Goal: Task Accomplishment & Management: Manage account settings

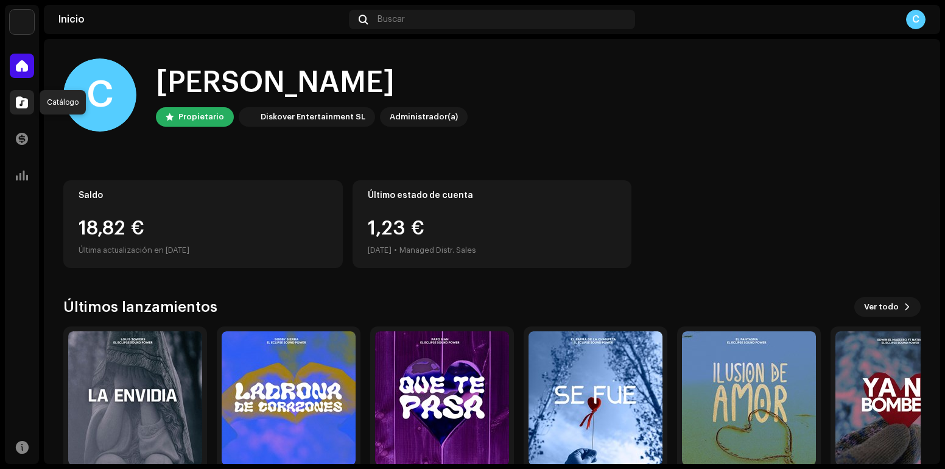
click at [29, 96] on div at bounding box center [22, 102] width 24 height 24
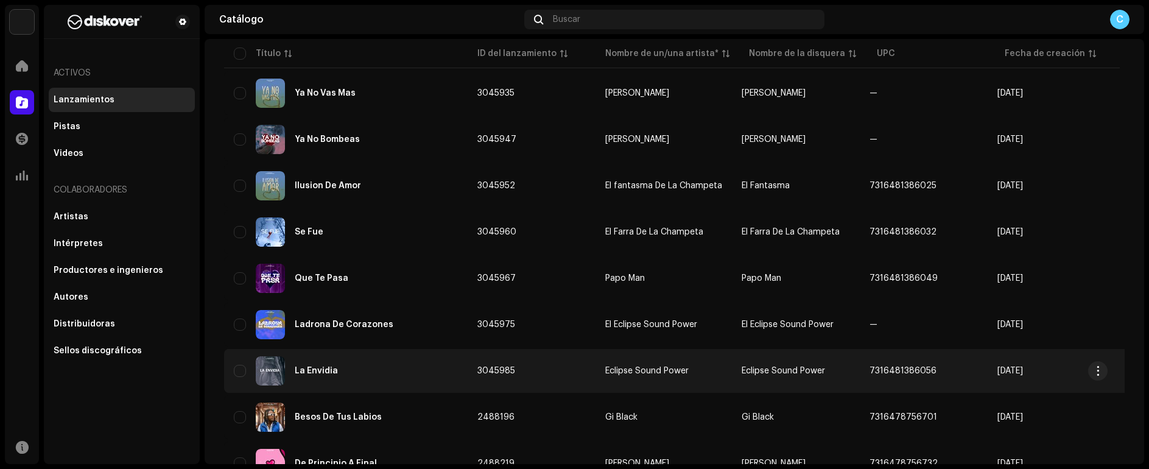
scroll to position [183, 0]
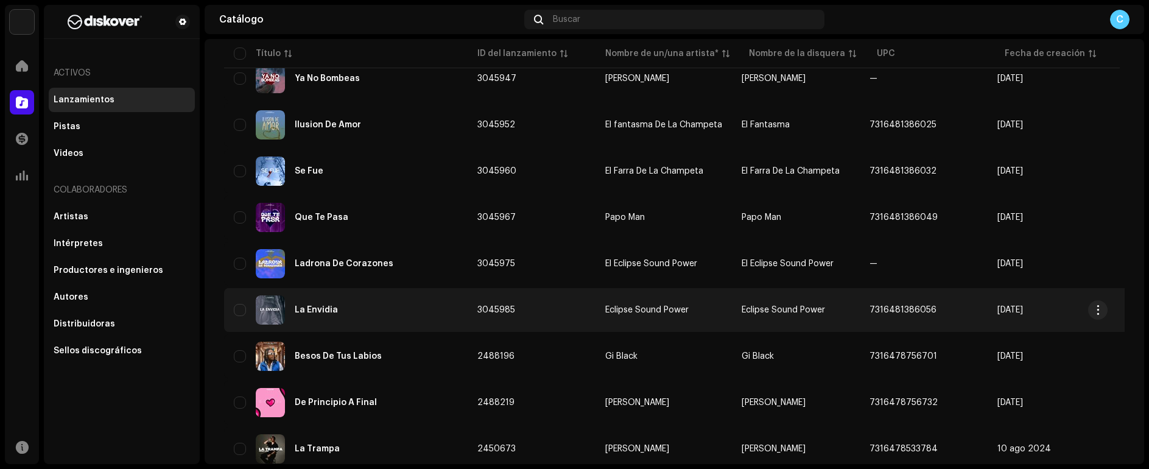
click at [379, 309] on div "La Envidia" at bounding box center [346, 309] width 224 height 29
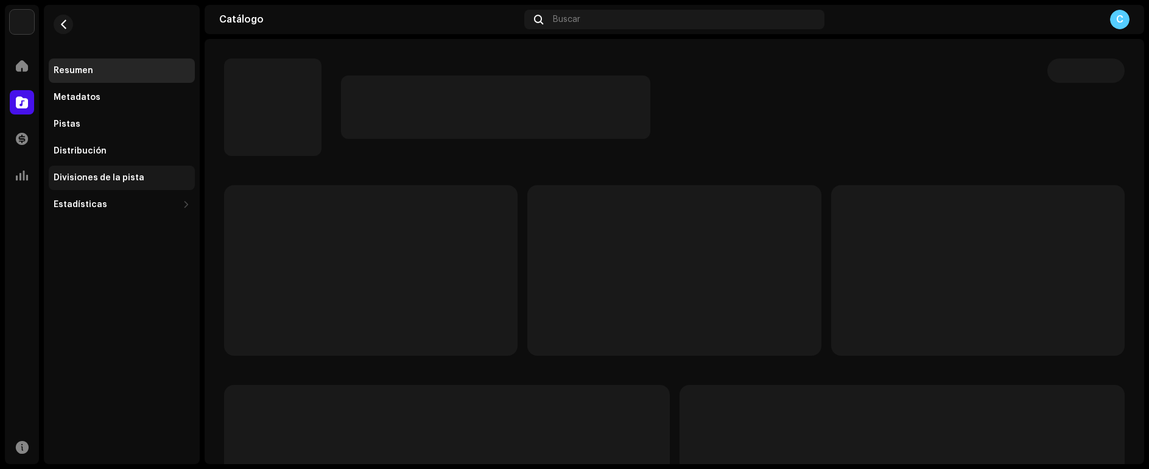
click at [135, 180] on div "Divisiones de la pista" at bounding box center [99, 178] width 91 height 10
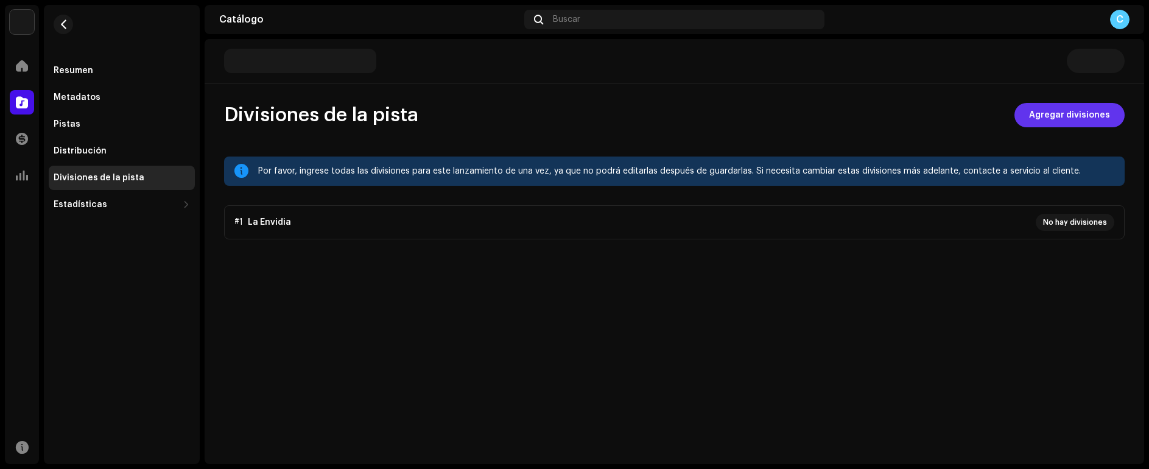
click at [945, 106] on span "Agregar divisiones" at bounding box center [1069, 115] width 81 height 24
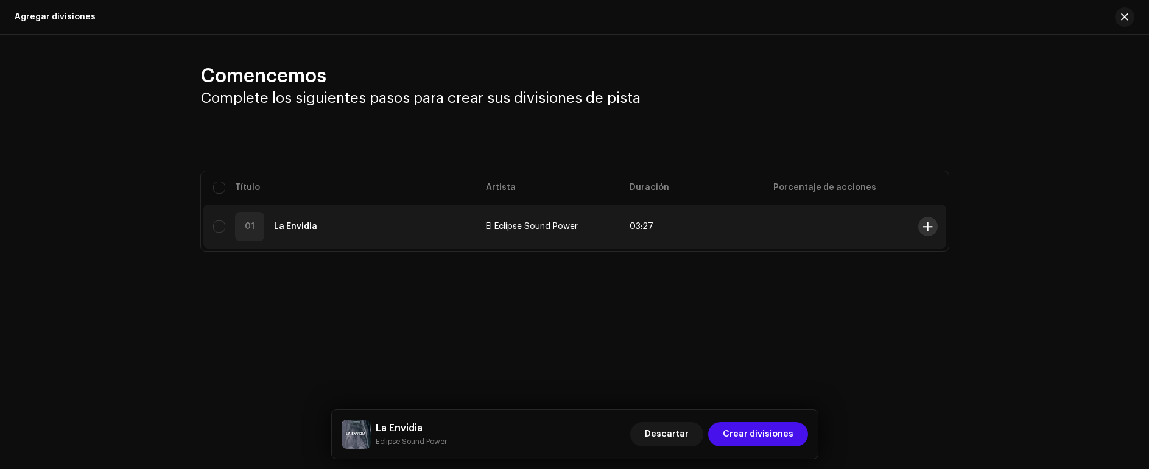
click at [932, 228] on span at bounding box center [927, 227] width 9 height 10
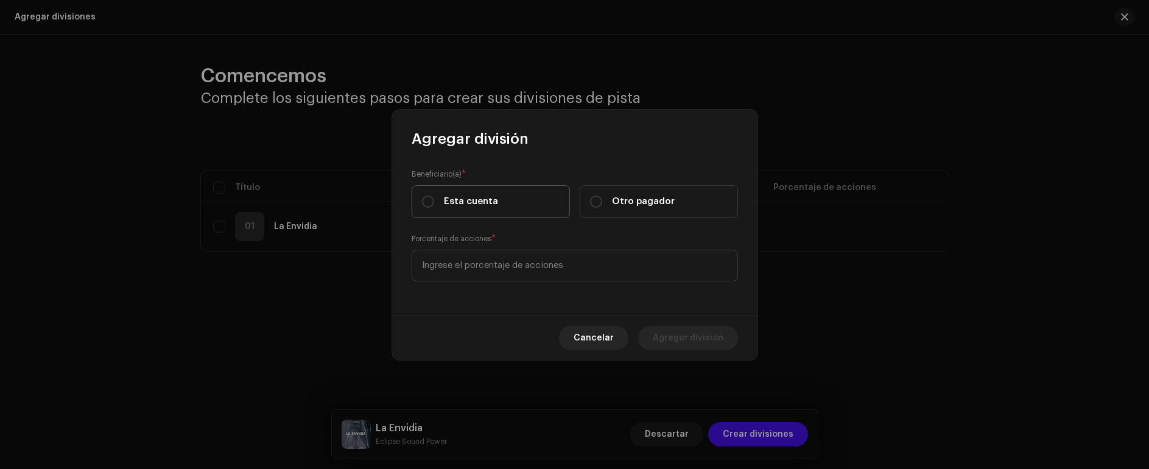
click at [480, 206] on span "Esta cuenta" at bounding box center [471, 201] width 54 height 13
click at [434, 206] on input "Esta cuenta" at bounding box center [428, 202] width 12 height 12
radio input "true"
click at [518, 275] on input at bounding box center [575, 266] width 326 height 32
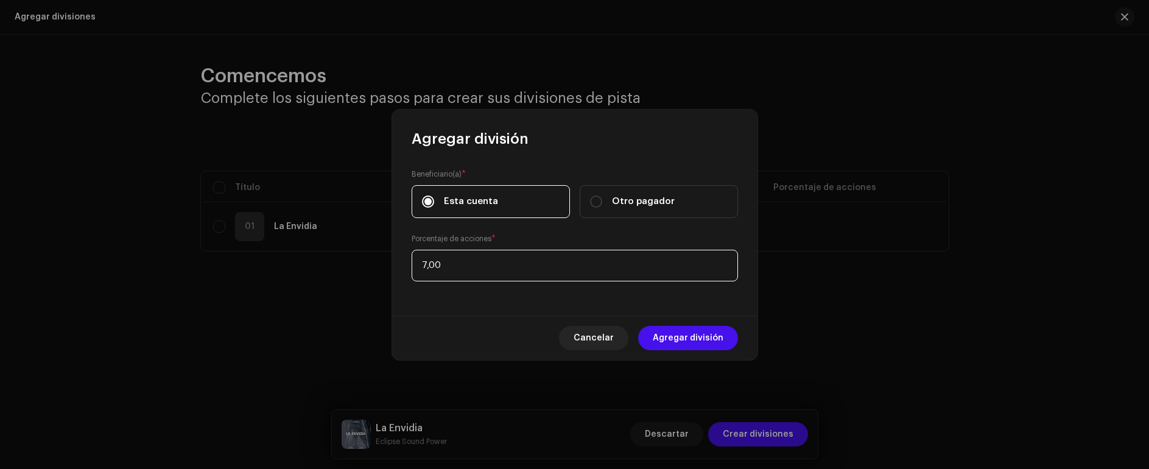
type input "70,00"
click at [696, 336] on span "Agregar división" at bounding box center [688, 338] width 71 height 24
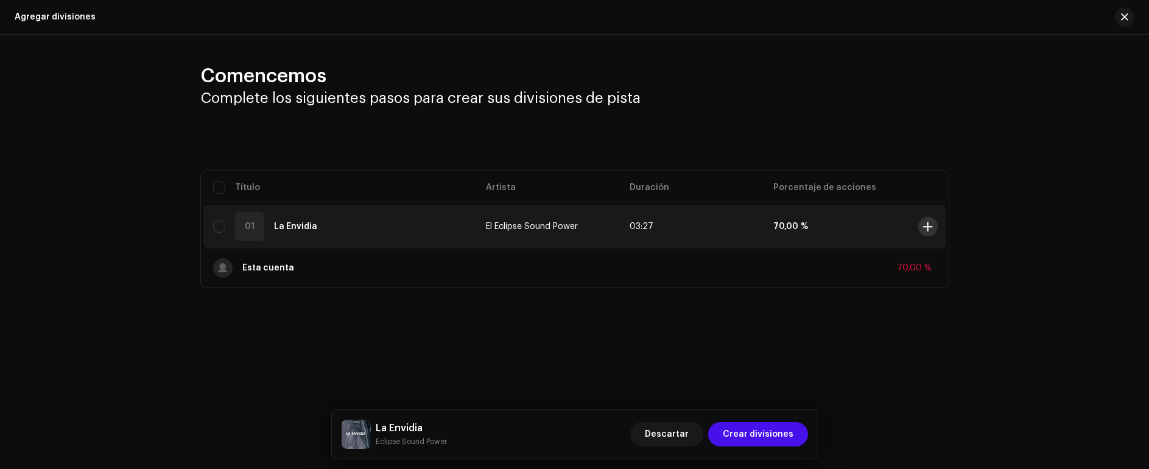
click at [933, 225] on button at bounding box center [928, 226] width 19 height 19
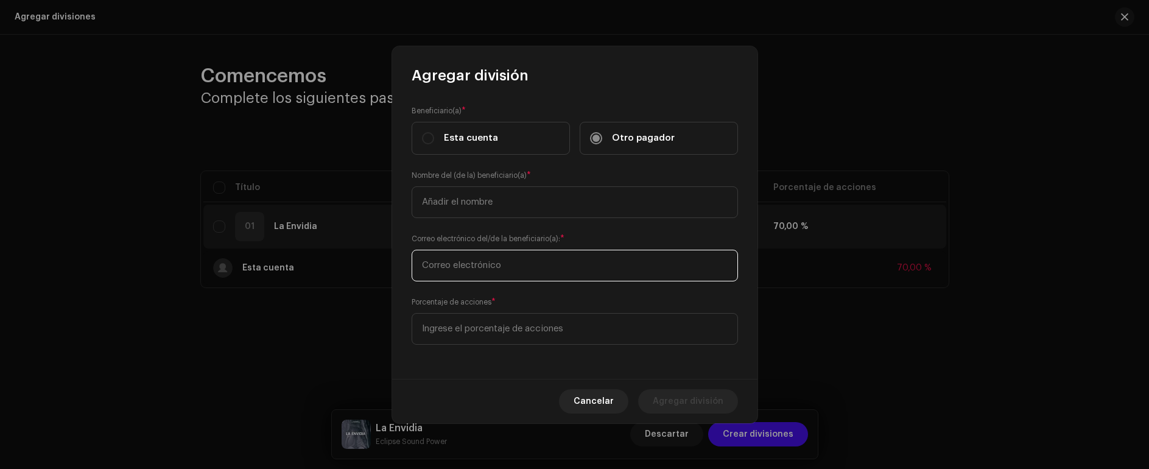
click at [473, 267] on input "text" at bounding box center [575, 266] width 326 height 32
paste input "[EMAIL_ADDRESS][DOMAIN_NAME]"
type input "[EMAIL_ADDRESS][DOMAIN_NAME]"
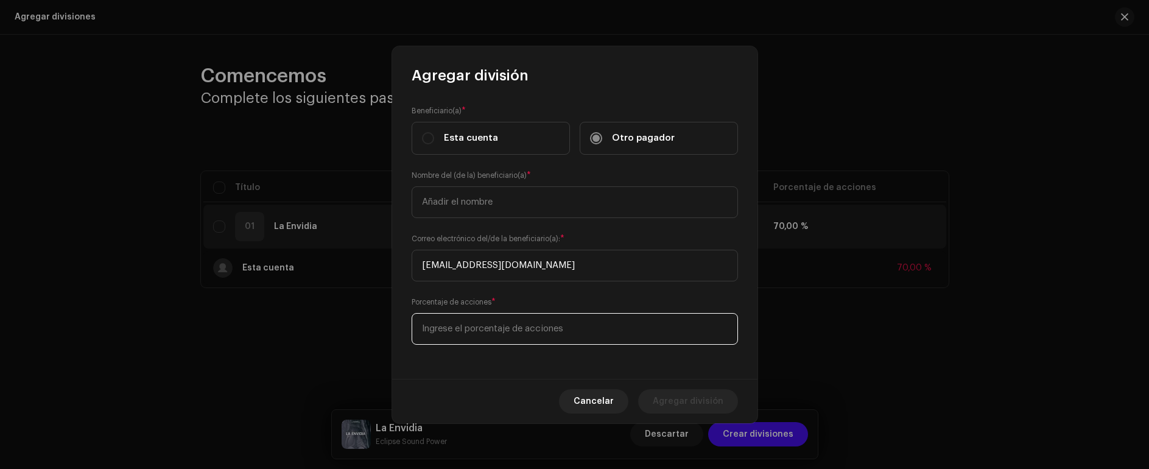
click at [499, 323] on input at bounding box center [575, 329] width 326 height 32
type input "30,00"
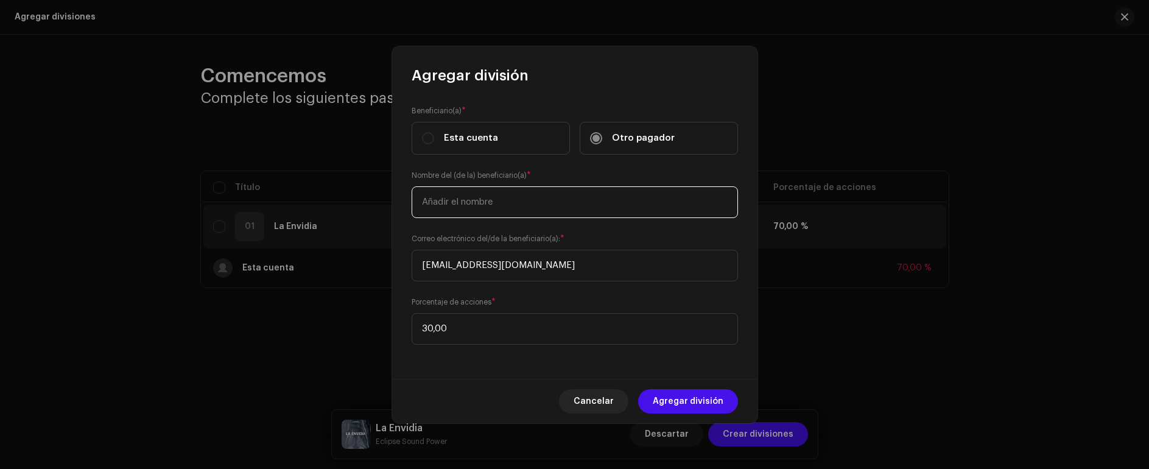
click at [503, 199] on input "text" at bounding box center [575, 202] width 326 height 32
type input "[PERSON_NAME] [PERSON_NAME]"
click at [696, 400] on span "Agregar división" at bounding box center [688, 401] width 71 height 24
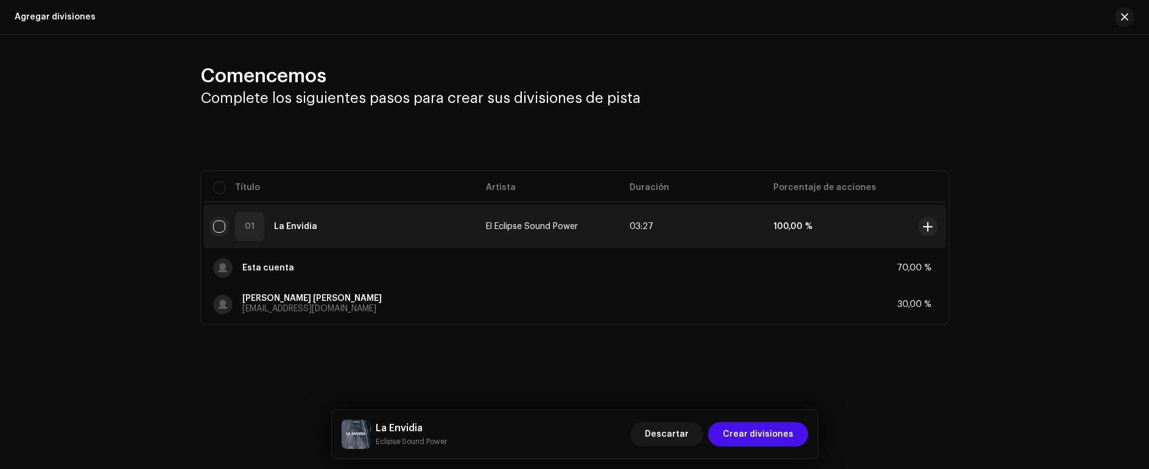
click at [216, 226] on input "checkbox" at bounding box center [219, 226] width 12 height 12
checkbox input "true"
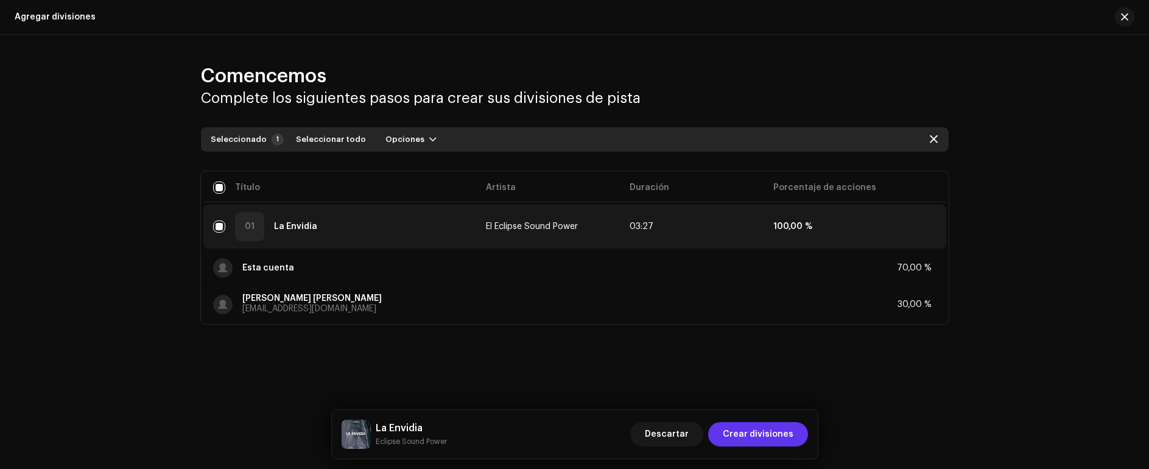
click at [741, 433] on span "Crear divisiones" at bounding box center [758, 434] width 71 height 24
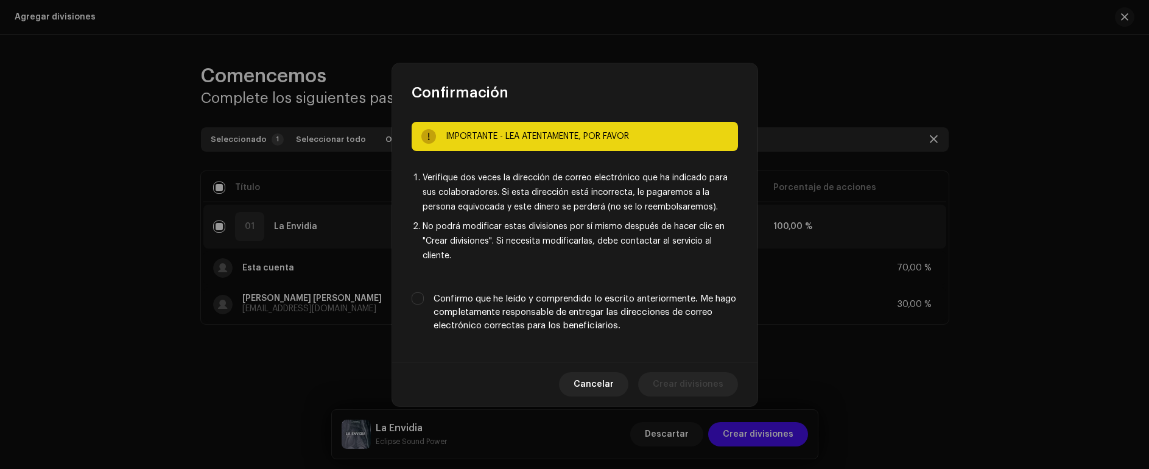
click at [501, 300] on label "Confirmo que he leído y comprendido lo escrito anteriormente. Me hago completam…" at bounding box center [586, 312] width 305 height 40
click at [424, 300] on input "Confirmo que he leído y comprendido lo escrito anteriormente. Me hago completam…" at bounding box center [418, 298] width 12 height 12
checkbox input "true"
click at [693, 385] on span "Crear divisiones" at bounding box center [688, 384] width 71 height 24
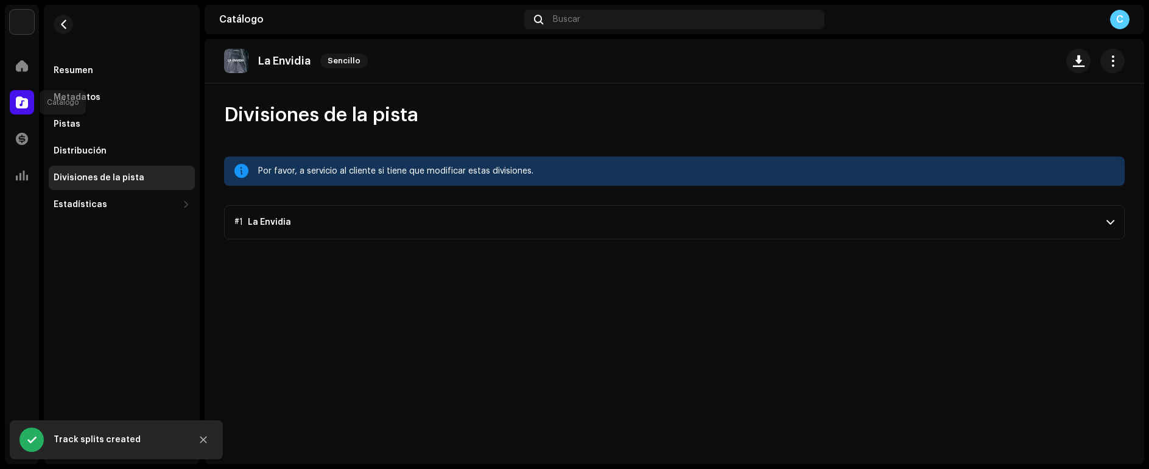
click at [27, 106] on span at bounding box center [22, 102] width 12 height 10
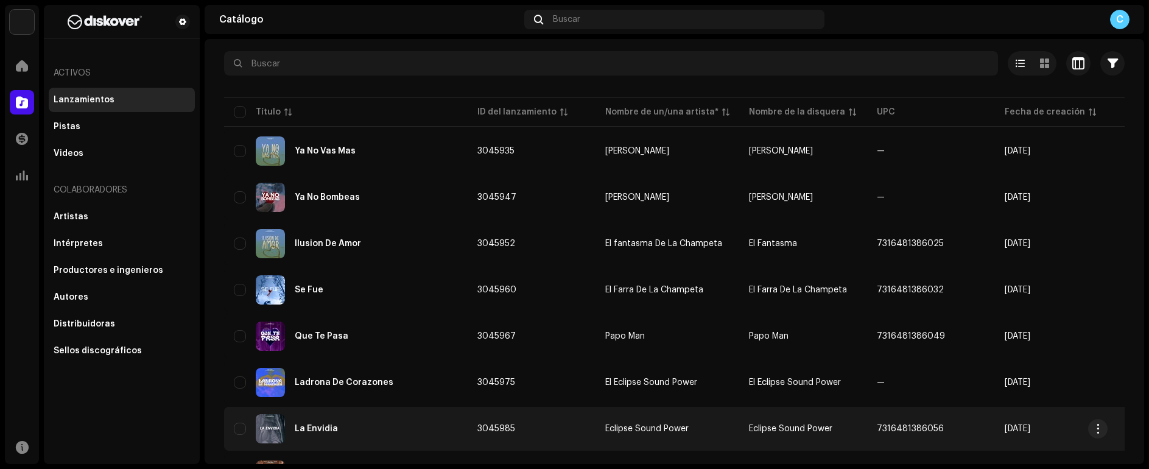
scroll to position [122, 0]
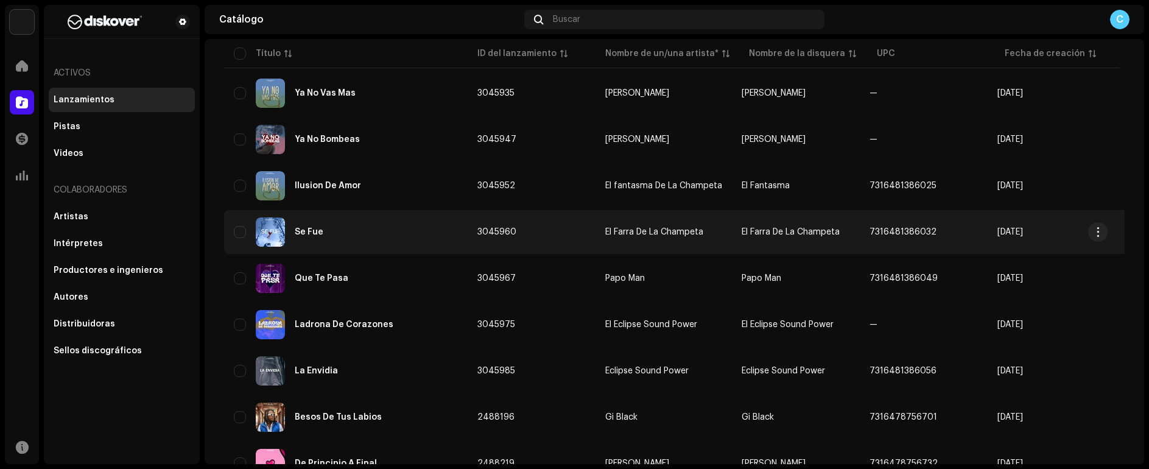
click at [343, 238] on div "Se Fue" at bounding box center [346, 231] width 224 height 29
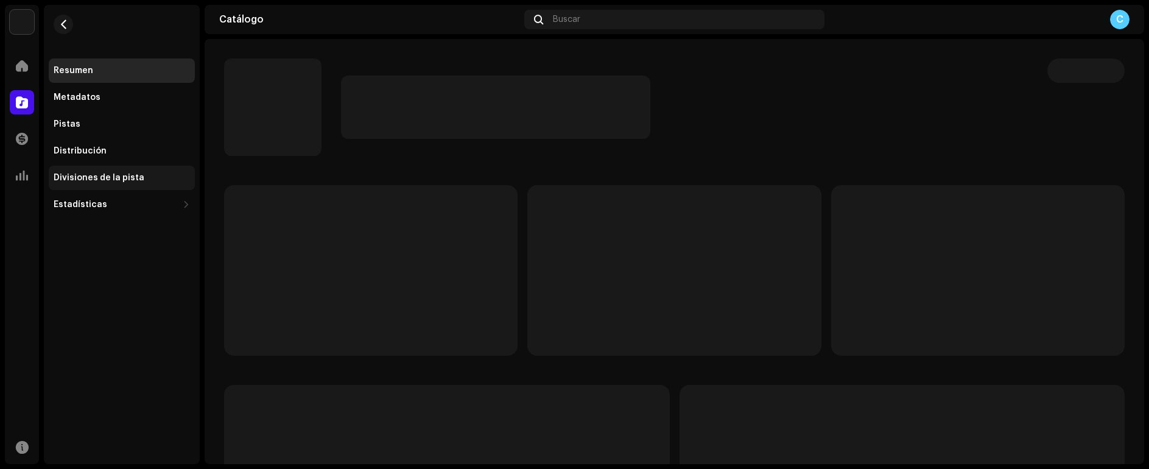
click at [127, 177] on div "Divisiones de la pista" at bounding box center [99, 178] width 91 height 10
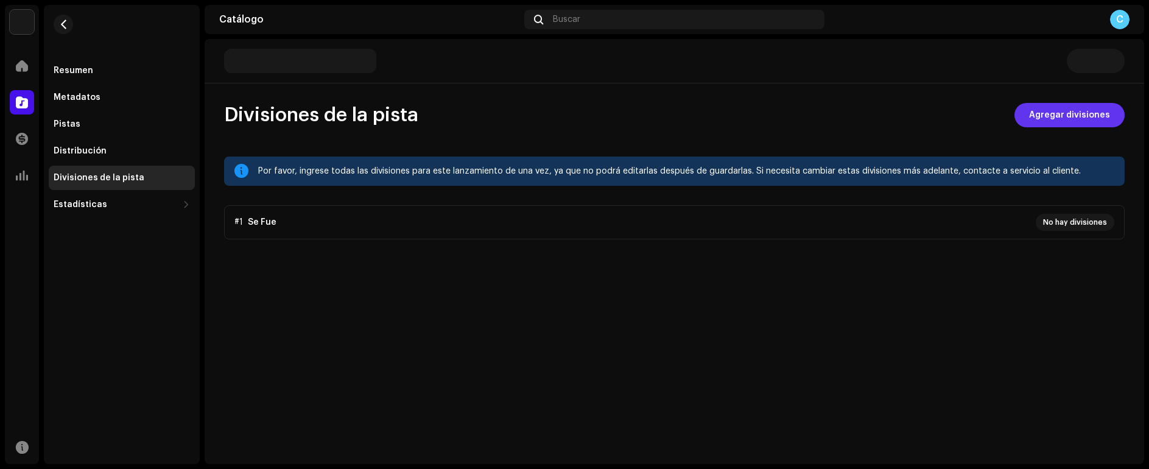
click at [945, 121] on span "Agregar divisiones" at bounding box center [1069, 115] width 81 height 24
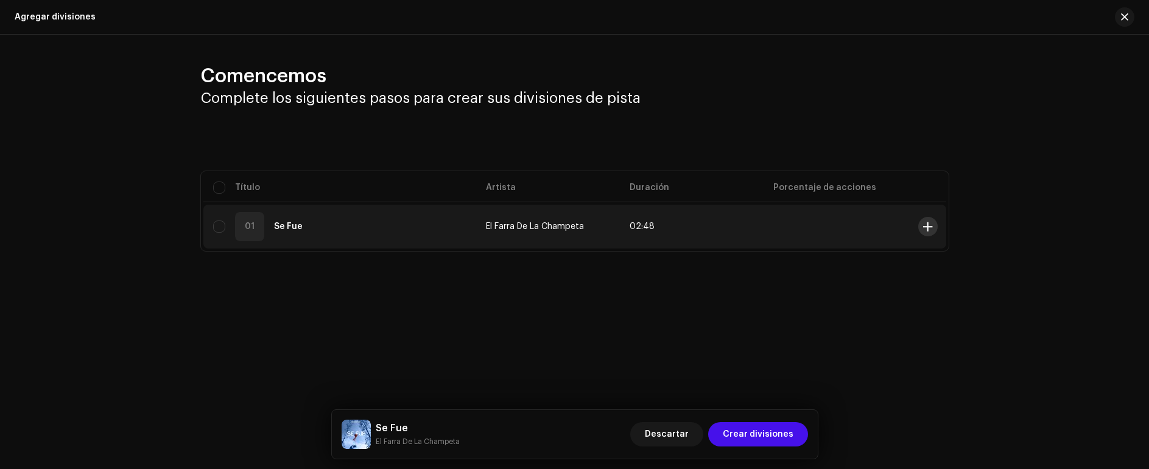
click at [928, 231] on span at bounding box center [927, 227] width 9 height 10
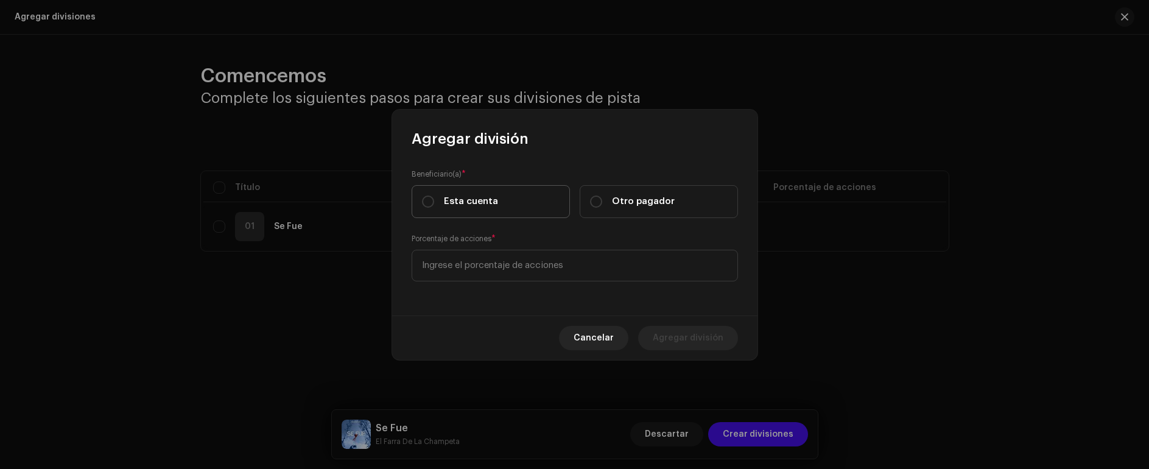
drag, startPoint x: 460, startPoint y: 201, endPoint x: 484, endPoint y: 251, distance: 55.0
click at [461, 202] on span "Esta cuenta" at bounding box center [471, 201] width 54 height 13
click at [434, 202] on input "Esta cuenta" at bounding box center [428, 202] width 12 height 12
radio input "true"
click at [490, 265] on input at bounding box center [575, 266] width 326 height 32
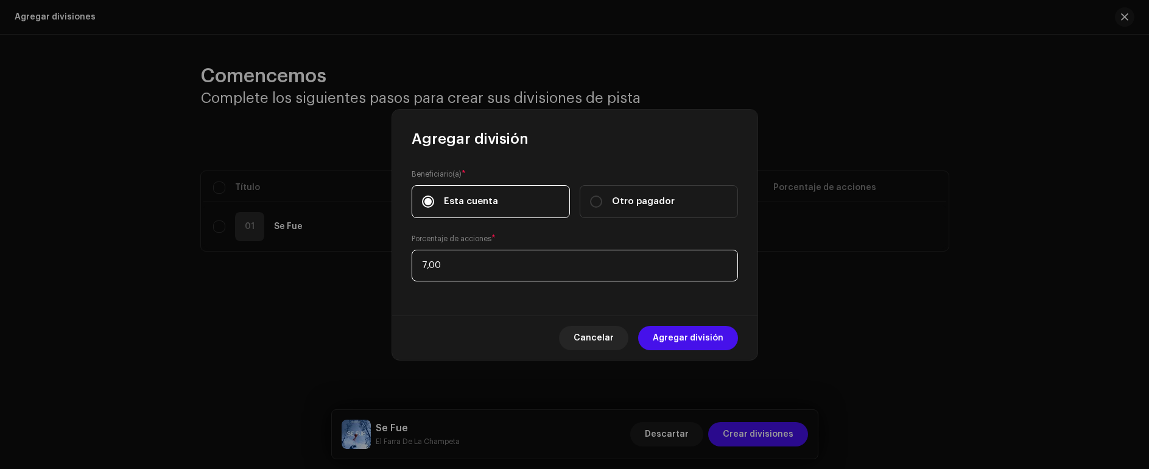
type input "70,00"
click at [674, 336] on span "Agregar división" at bounding box center [688, 338] width 71 height 24
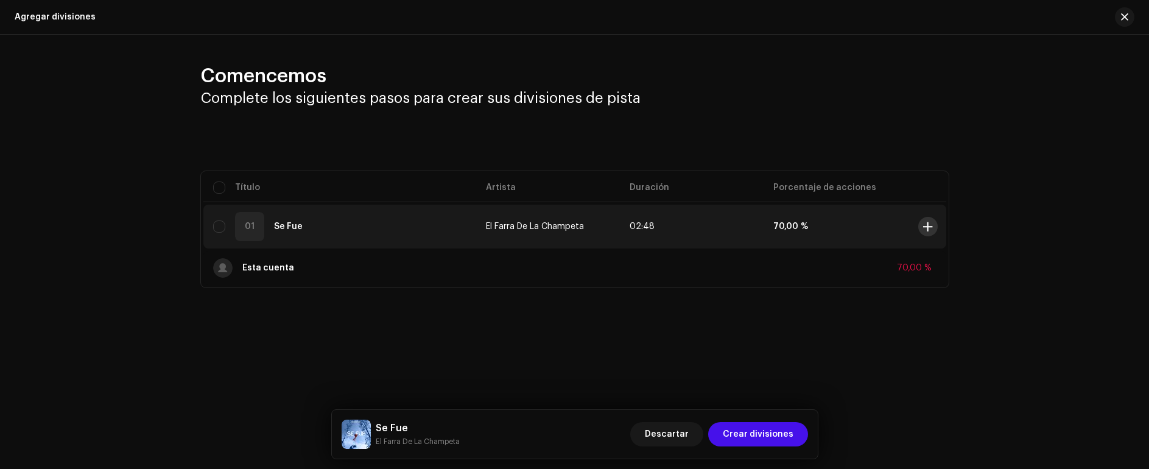
click at [925, 229] on span at bounding box center [927, 227] width 9 height 10
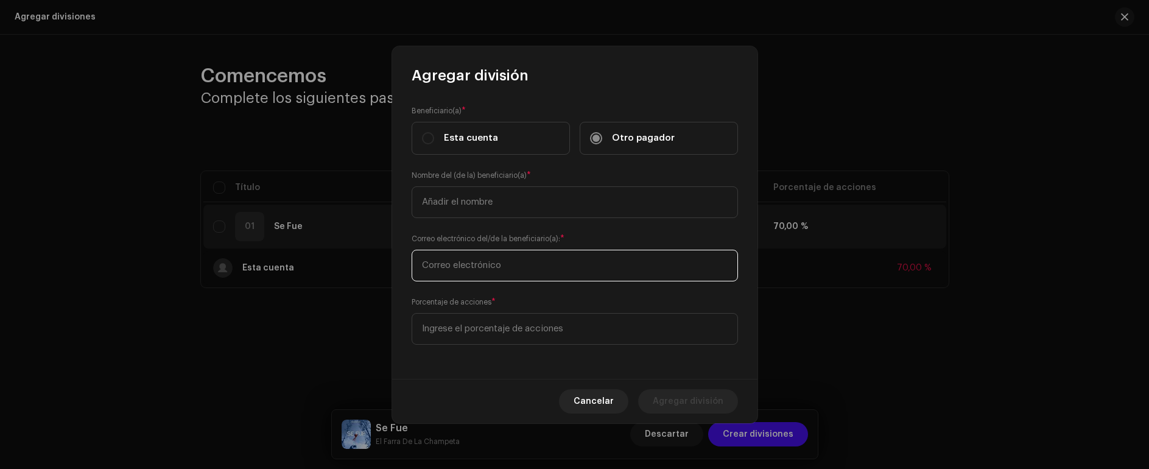
click at [461, 270] on input "text" at bounding box center [575, 266] width 326 height 32
paste input "[EMAIL_ADDRESS][DOMAIN_NAME]"
type input "[EMAIL_ADDRESS][DOMAIN_NAME]"
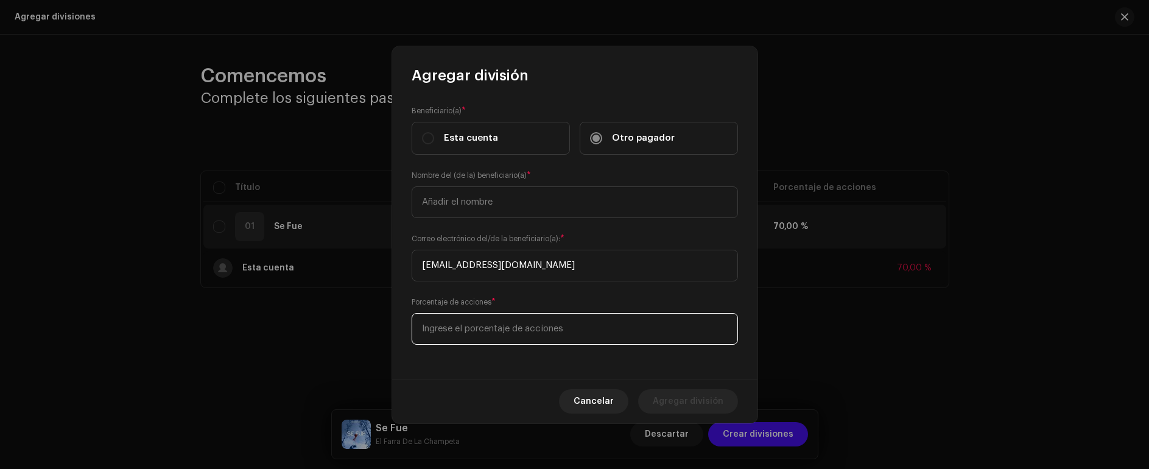
click at [548, 322] on input at bounding box center [575, 329] width 326 height 32
type input "30,00"
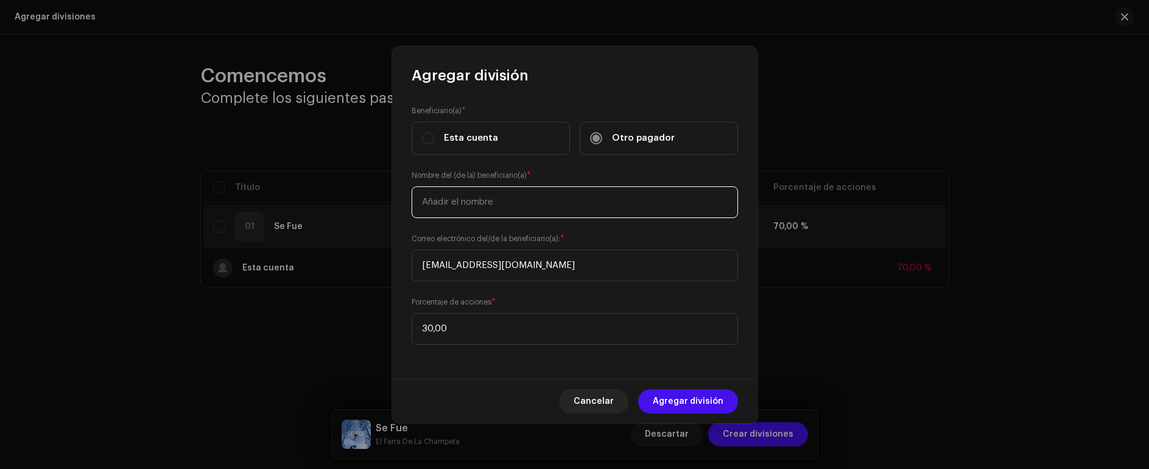
click at [479, 203] on input "text" at bounding box center [575, 202] width 326 height 32
type input "[PERSON_NAME] [PERSON_NAME]"
click at [697, 398] on span "Agregar división" at bounding box center [688, 401] width 71 height 24
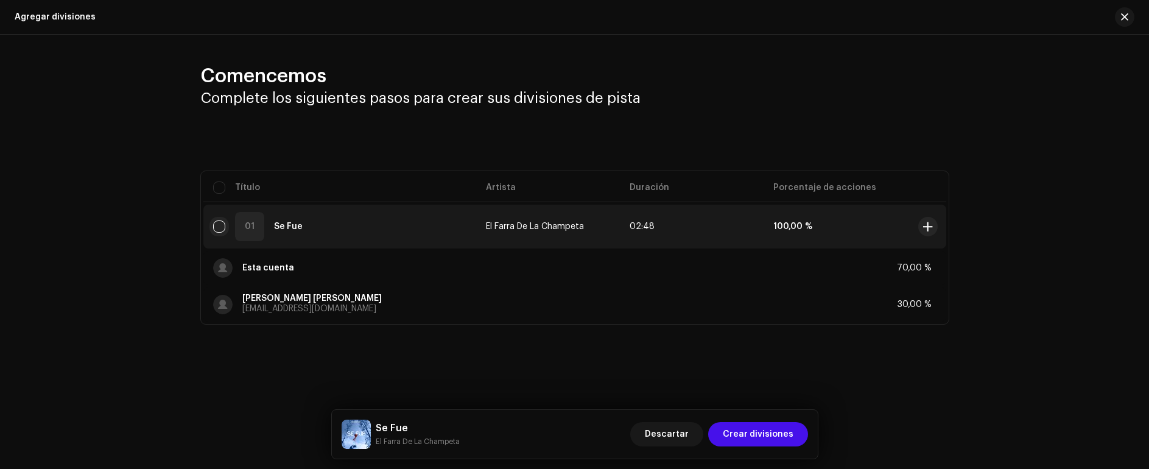
click at [217, 227] on input "checkbox" at bounding box center [219, 226] width 12 height 12
checkbox input "true"
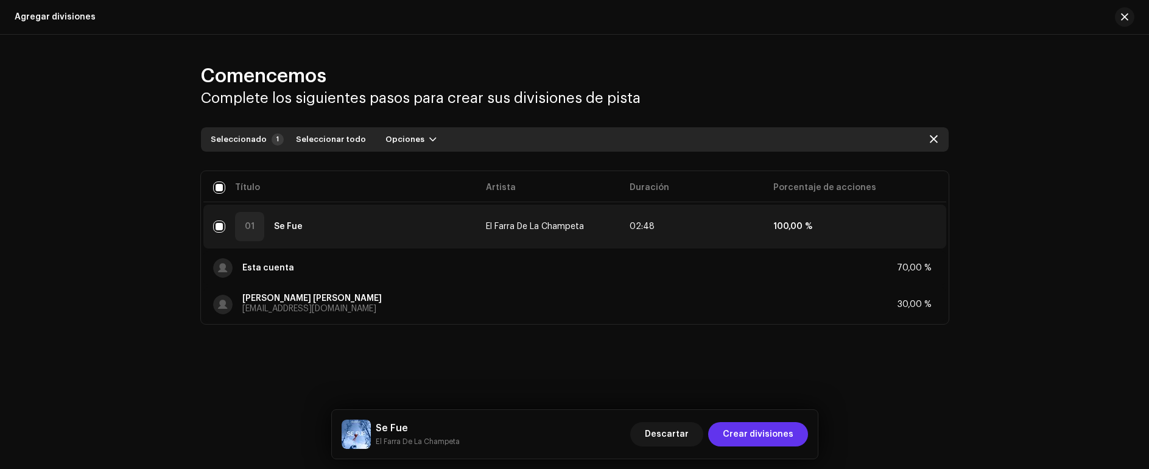
click at [774, 437] on span "Crear divisiones" at bounding box center [758, 434] width 71 height 24
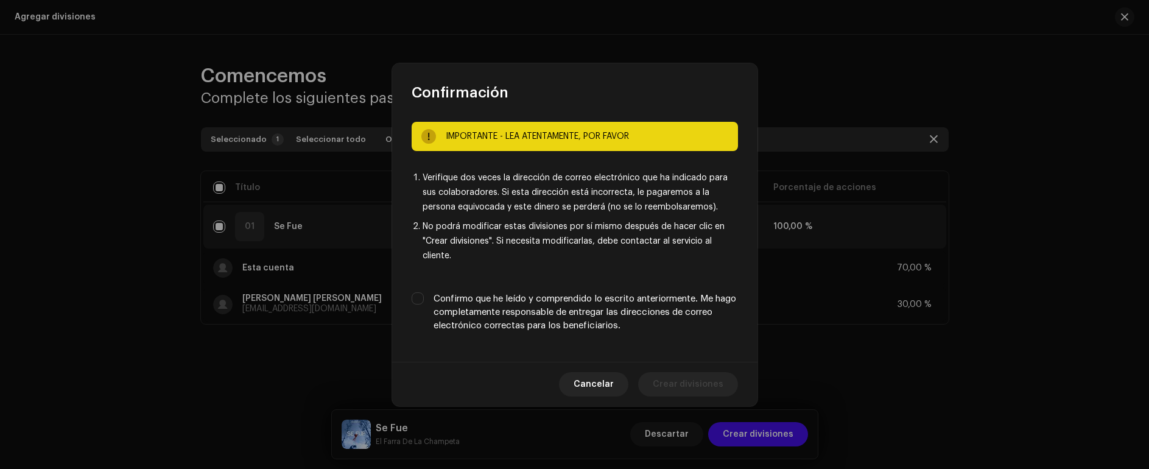
click at [509, 299] on label "Confirmo que he leído y comprendido lo escrito anteriormente. Me hago completam…" at bounding box center [586, 312] width 305 height 40
click at [424, 299] on input "Confirmo que he leído y comprendido lo escrito anteriormente. Me hago completam…" at bounding box center [418, 298] width 12 height 12
checkbox input "true"
click at [667, 379] on span "Crear divisiones" at bounding box center [688, 384] width 71 height 24
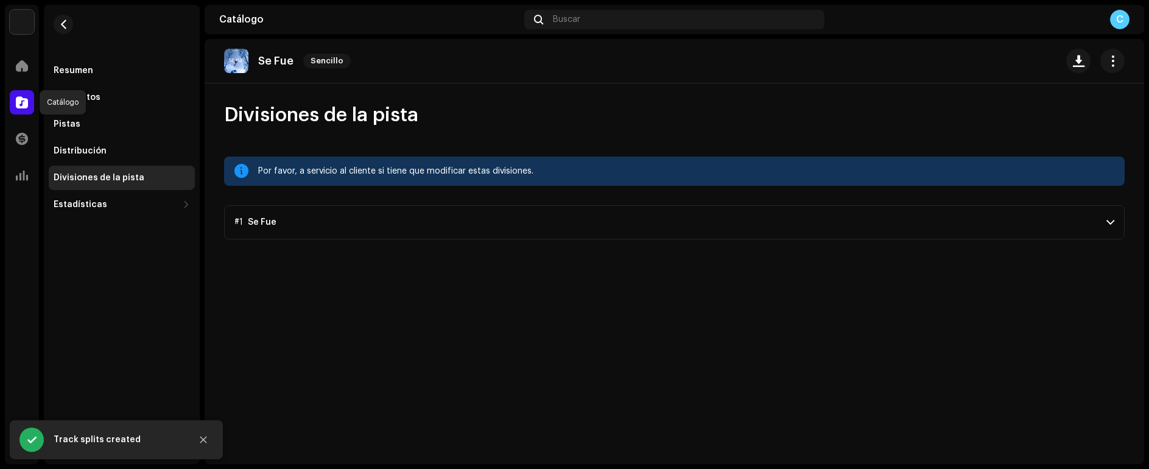
click at [23, 104] on span at bounding box center [22, 102] width 12 height 10
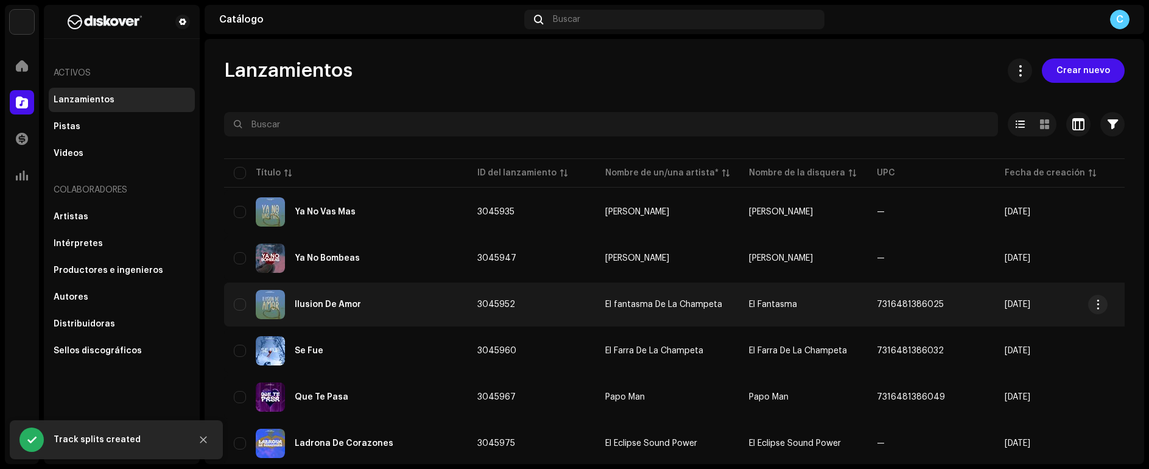
click at [353, 302] on div "Ilusion De Amor" at bounding box center [328, 304] width 66 height 9
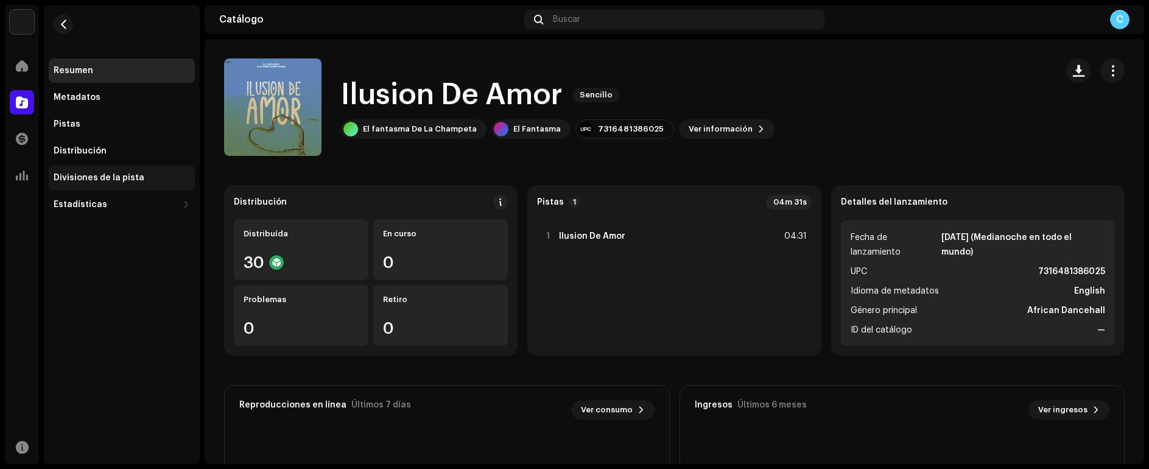
click at [131, 180] on div "Divisiones de la pista" at bounding box center [99, 178] width 91 height 10
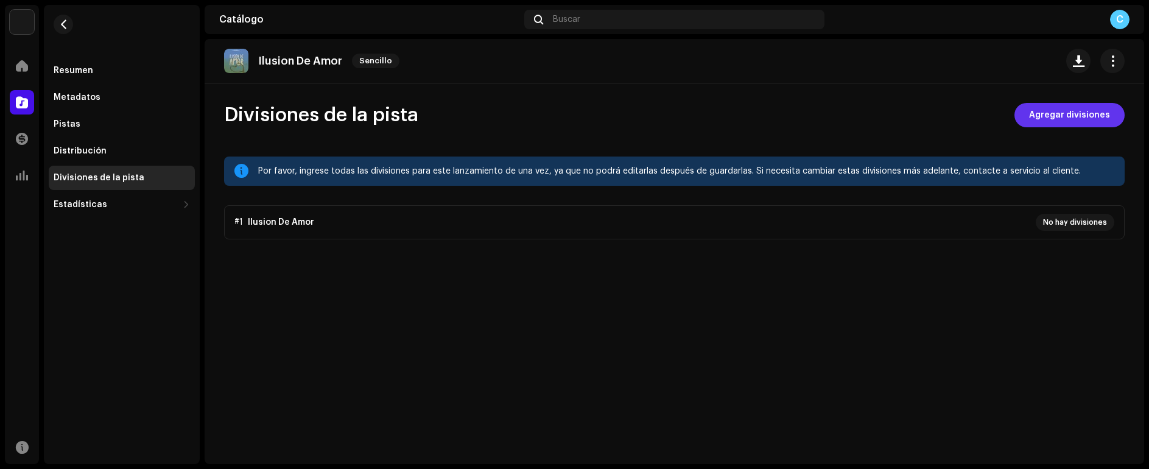
click at [945, 117] on span "Agregar divisiones" at bounding box center [1069, 115] width 81 height 24
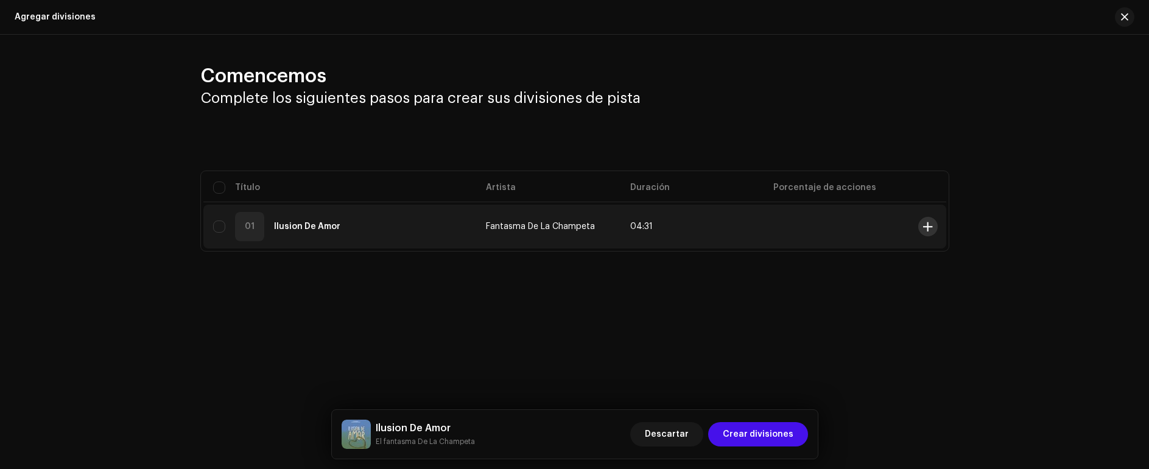
click at [933, 229] on button at bounding box center [928, 226] width 19 height 19
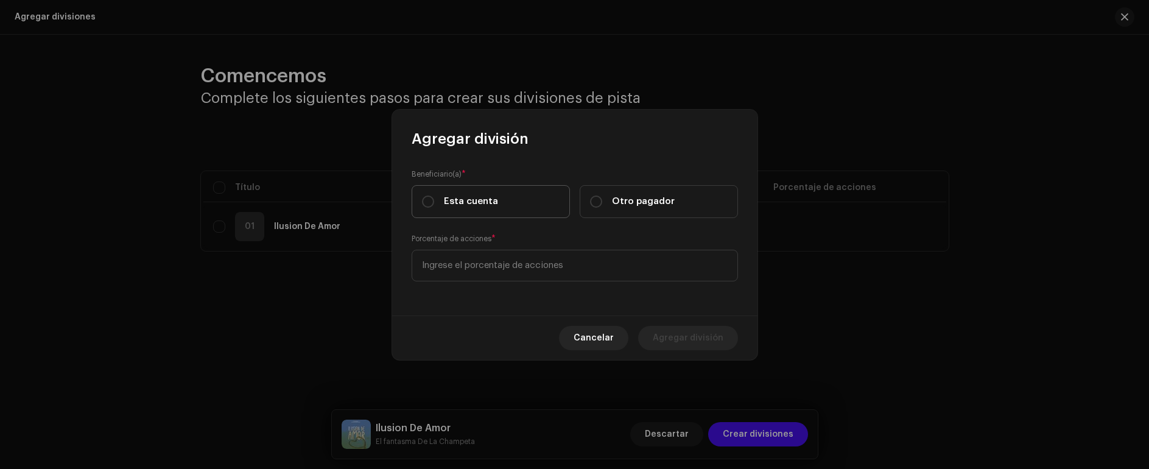
click at [484, 202] on span "Esta cuenta" at bounding box center [471, 201] width 54 height 13
click at [434, 202] on input "Esta cuenta" at bounding box center [428, 202] width 12 height 12
radio input "true"
click at [529, 275] on input at bounding box center [575, 266] width 326 height 32
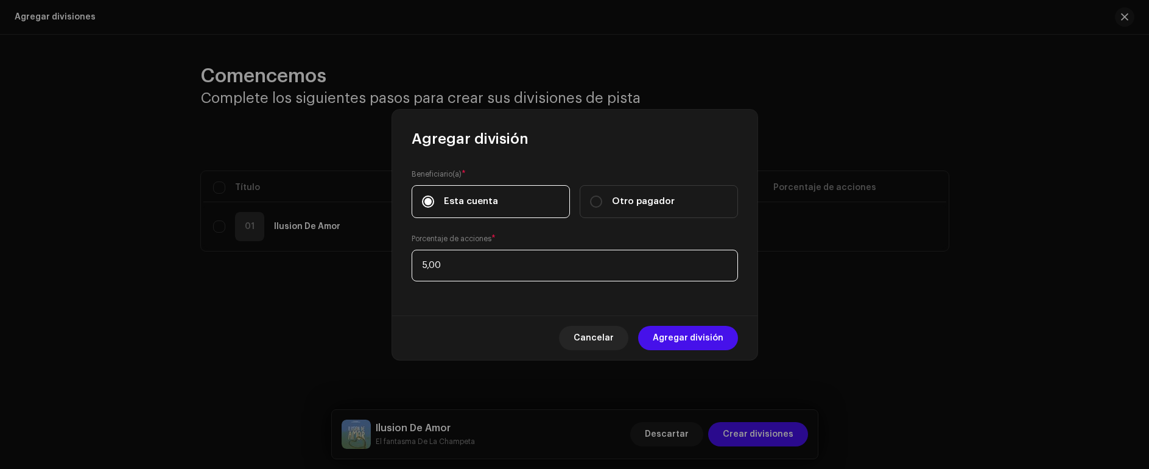
type input "50,00"
click at [686, 333] on span "Agregar división" at bounding box center [688, 338] width 71 height 24
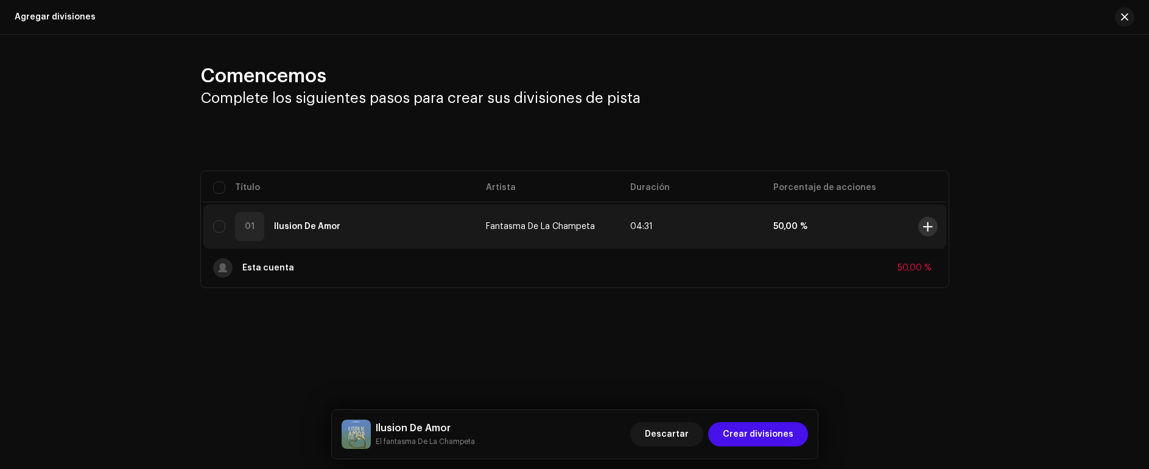
click at [926, 231] on button at bounding box center [928, 226] width 19 height 19
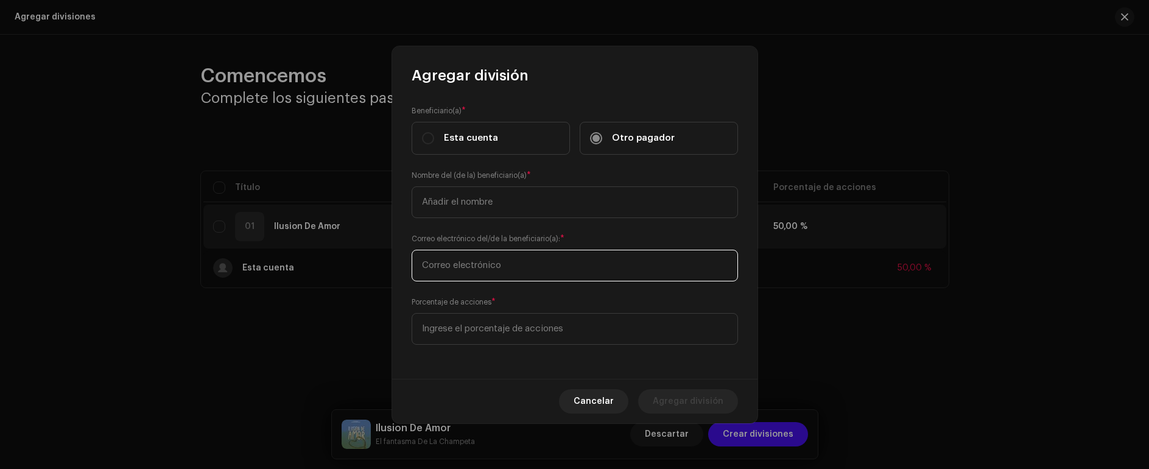
click at [493, 266] on input "text" at bounding box center [575, 266] width 326 height 32
paste input "[EMAIL_ADDRESS][DOMAIN_NAME]"
type input "[EMAIL_ADDRESS][DOMAIN_NAME]"
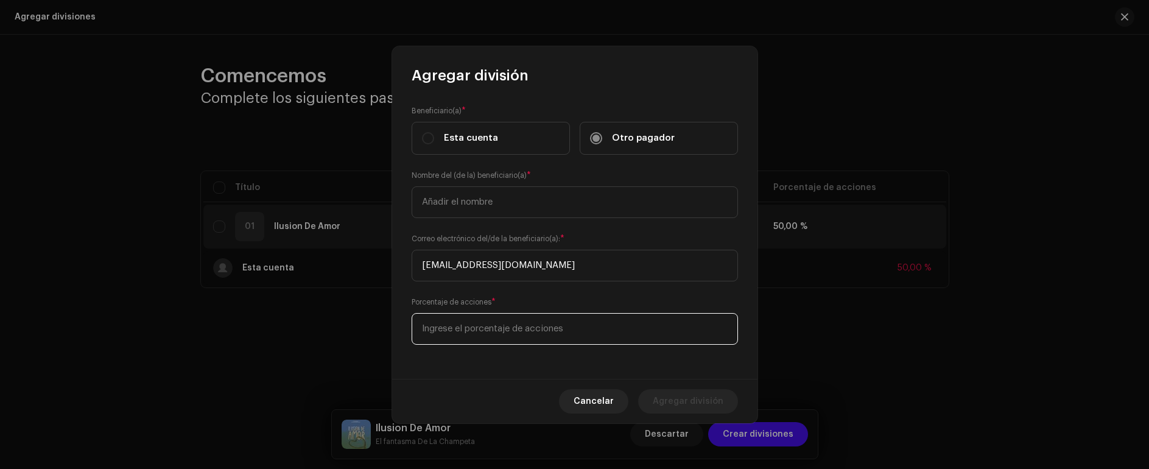
click at [513, 322] on input at bounding box center [575, 329] width 326 height 32
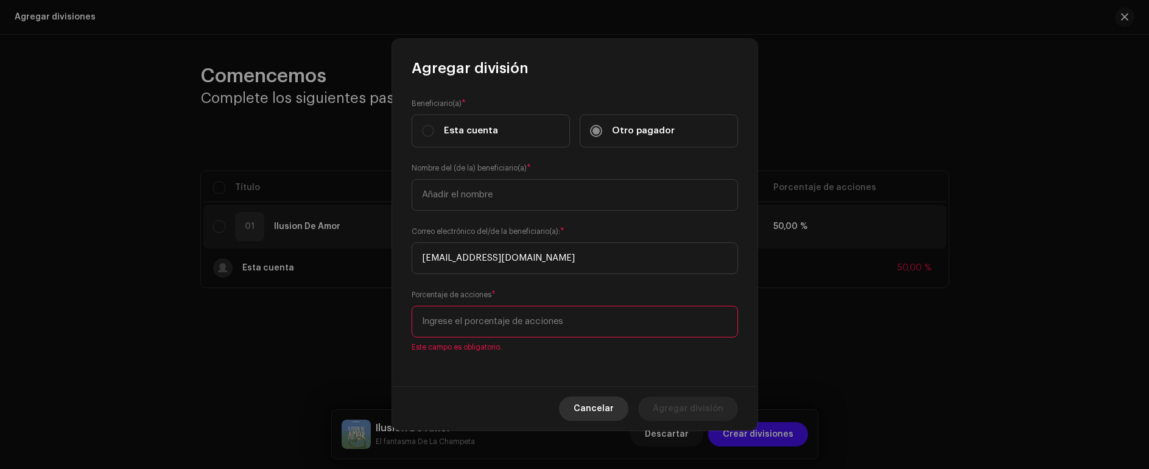
click at [596, 405] on span "Cancelar" at bounding box center [594, 409] width 40 height 24
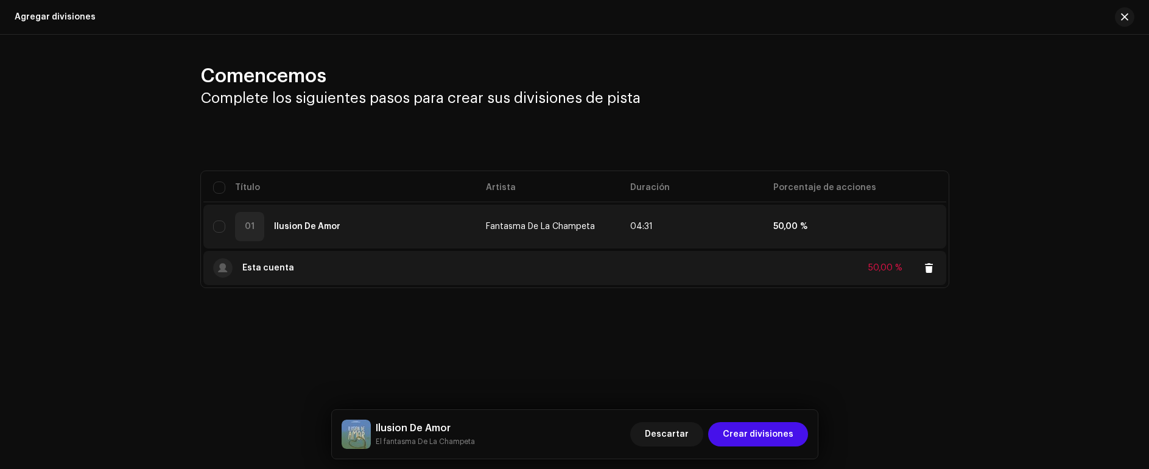
click at [805, 266] on div "Esta cuenta 50,00 %" at bounding box center [575, 268] width 724 height 34
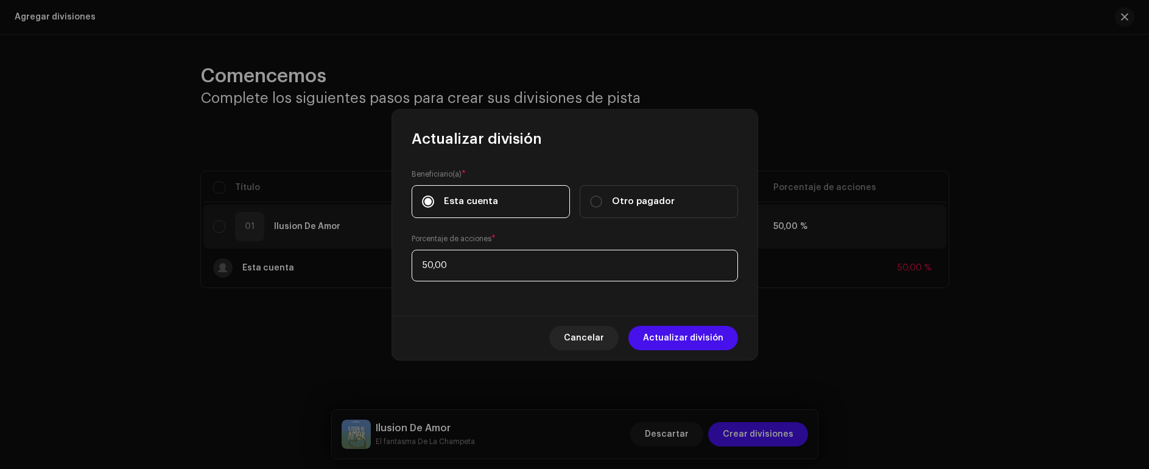
drag, startPoint x: 434, startPoint y: 263, endPoint x: 400, endPoint y: 263, distance: 33.5
click at [400, 263] on div "Beneficiario(a) * Esta cuenta Otro pagador Porcentaje de acciones * 50,00" at bounding box center [574, 232] width 365 height 167
type input "70,00"
click at [669, 341] on span "Actualizar división" at bounding box center [683, 338] width 80 height 24
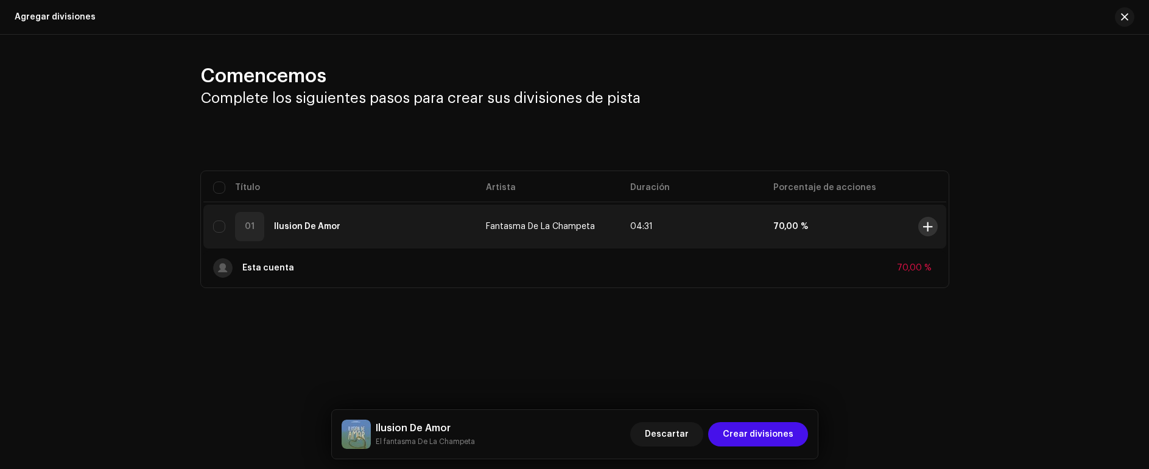
click at [928, 231] on span at bounding box center [927, 227] width 9 height 10
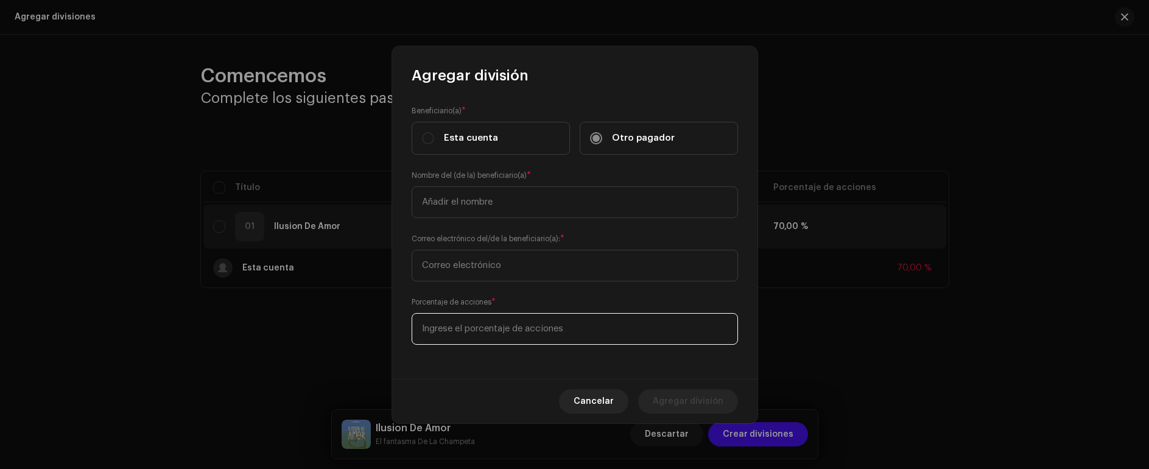
click at [436, 333] on input at bounding box center [575, 329] width 326 height 32
type input "30,00"
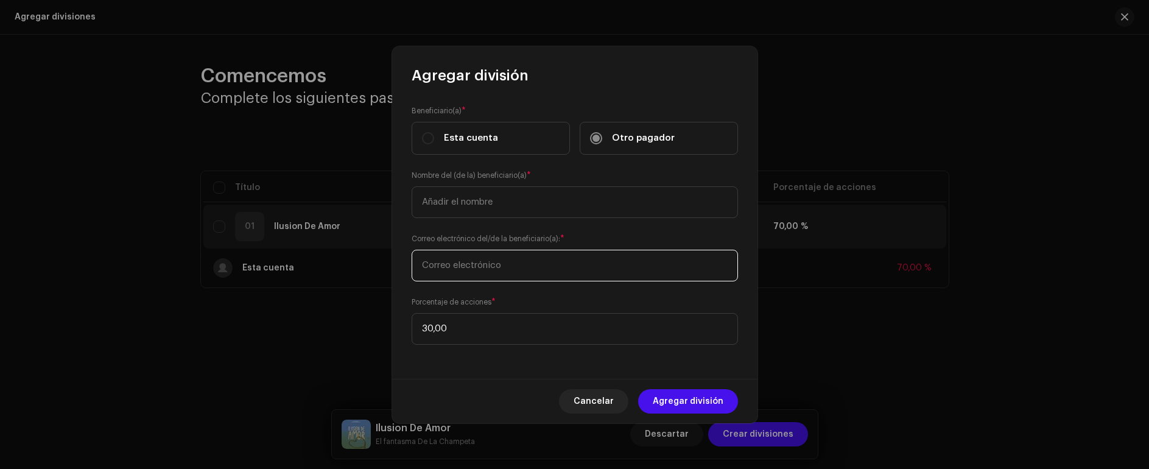
click at [529, 269] on input "text" at bounding box center [575, 266] width 326 height 32
paste input "[EMAIL_ADDRESS][DOMAIN_NAME]"
type input "[EMAIL_ADDRESS][DOMAIN_NAME]"
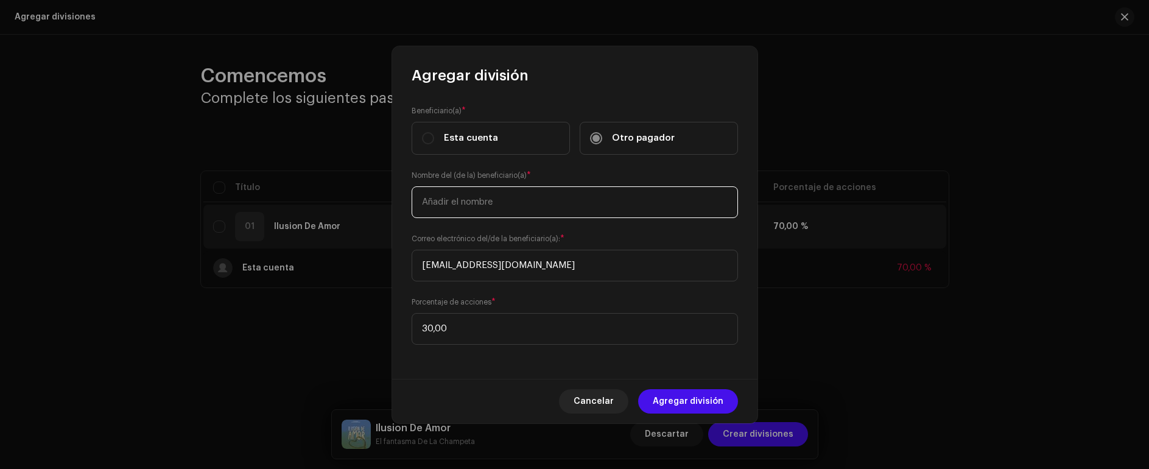
drag, startPoint x: 509, startPoint y: 191, endPoint x: 509, endPoint y: 200, distance: 9.1
click at [509, 191] on input "text" at bounding box center [575, 202] width 326 height 32
type input "M"
type input "[PERSON_NAME] [PERSON_NAME]"
click at [688, 401] on span "Agregar división" at bounding box center [688, 401] width 71 height 24
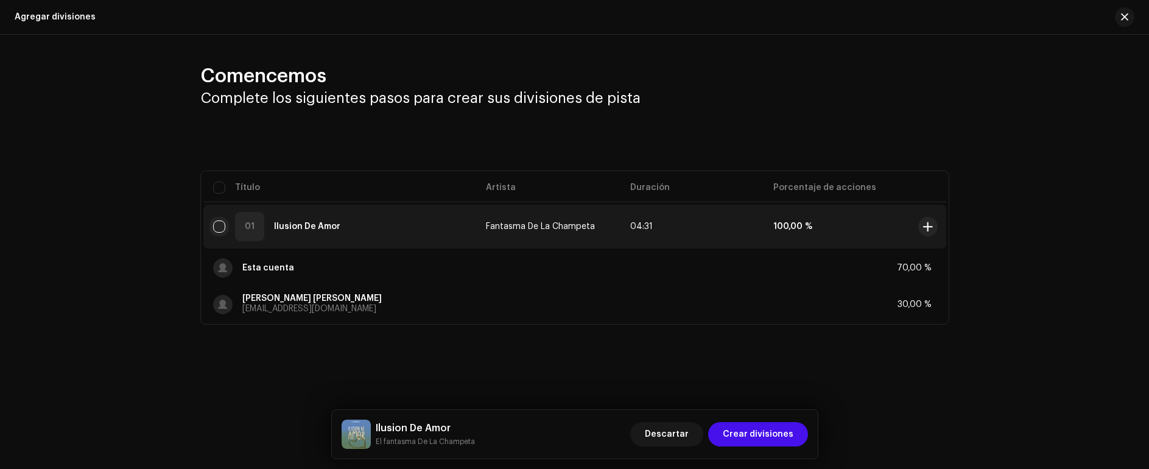
click at [224, 225] on input "checkbox" at bounding box center [219, 226] width 12 height 12
checkbox input "true"
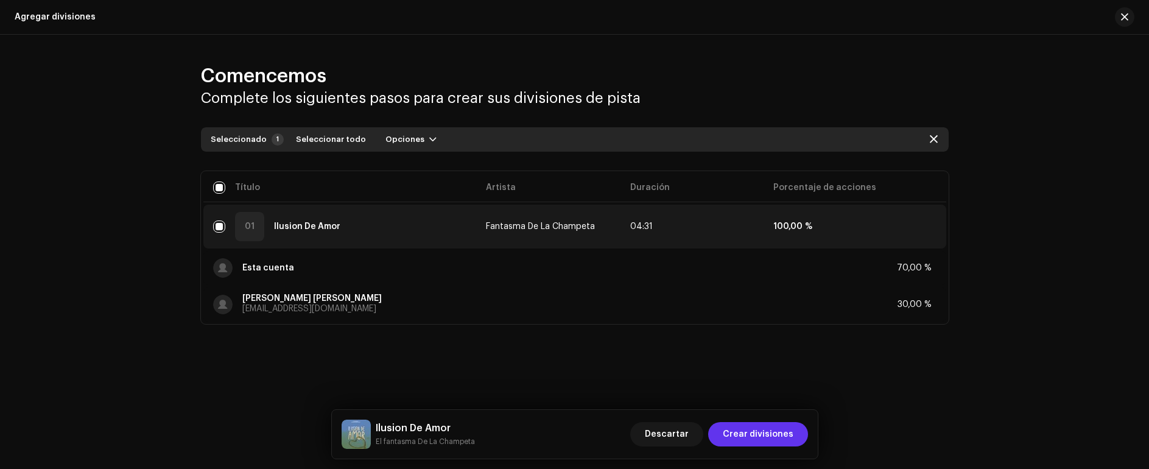
click at [780, 439] on span "Crear divisiones" at bounding box center [758, 434] width 71 height 24
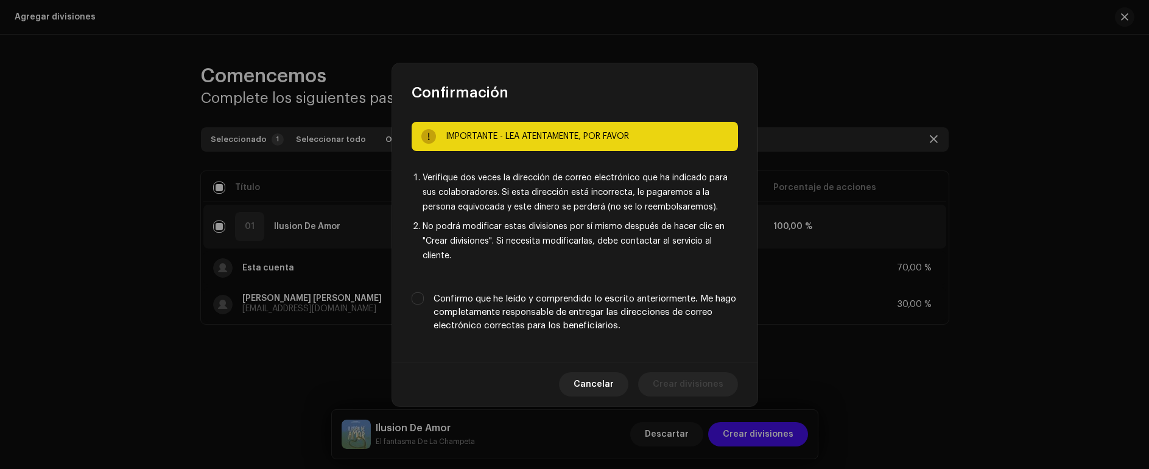
click at [490, 311] on label "Confirmo que he leído y comprendido lo escrito anteriormente. Me hago completam…" at bounding box center [586, 312] width 305 height 40
click at [424, 305] on input "Confirmo que he leído y comprendido lo escrito anteriormente. Me hago completam…" at bounding box center [418, 298] width 12 height 12
checkbox input "true"
click at [693, 389] on span "Crear divisiones" at bounding box center [688, 384] width 71 height 24
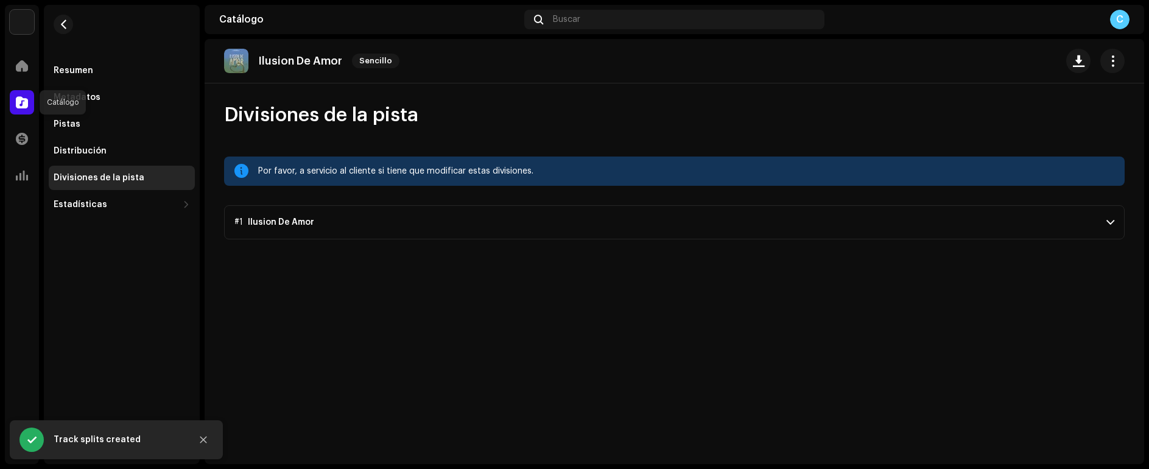
click at [24, 107] on span at bounding box center [22, 102] width 12 height 10
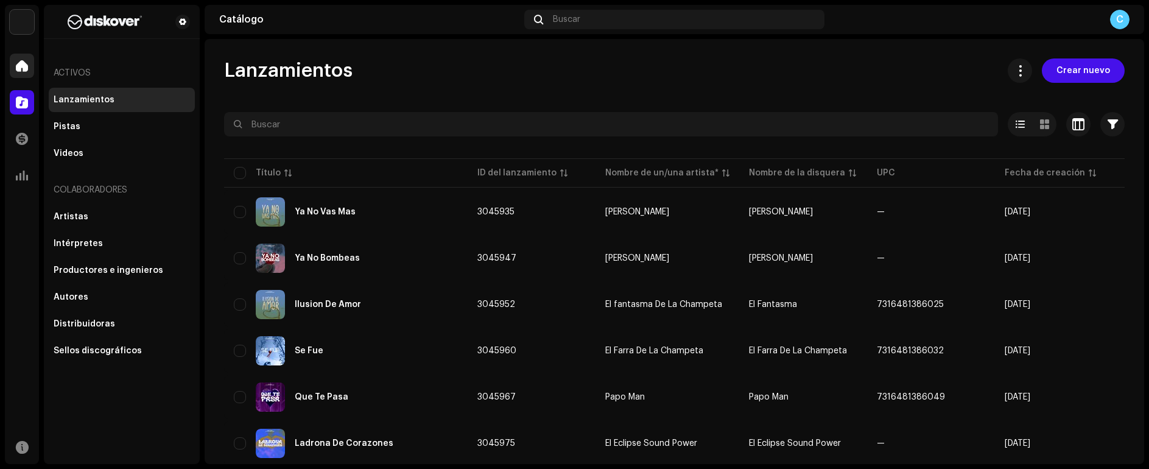
click at [20, 73] on div at bounding box center [22, 66] width 24 height 24
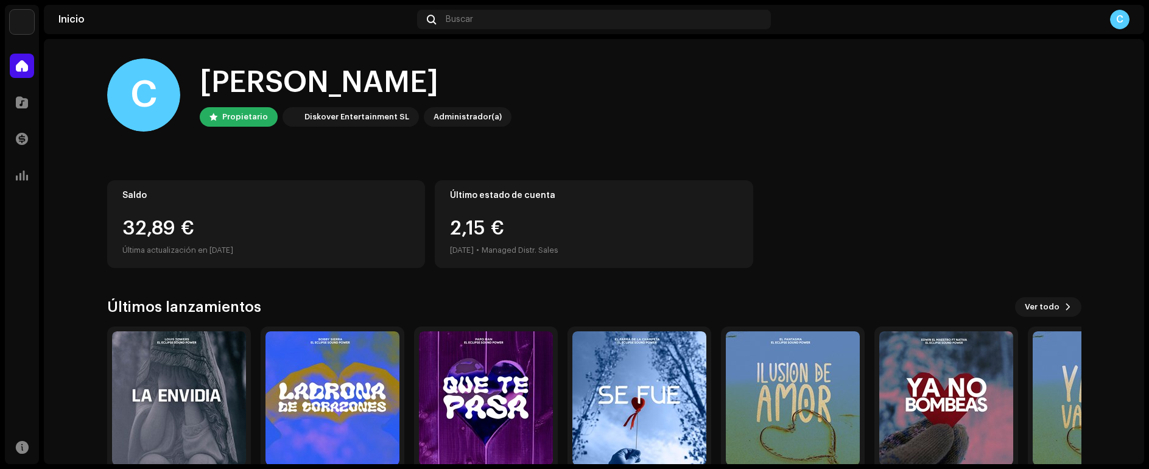
scroll to position [57, 0]
